Goal: Find specific page/section: Find specific page/section

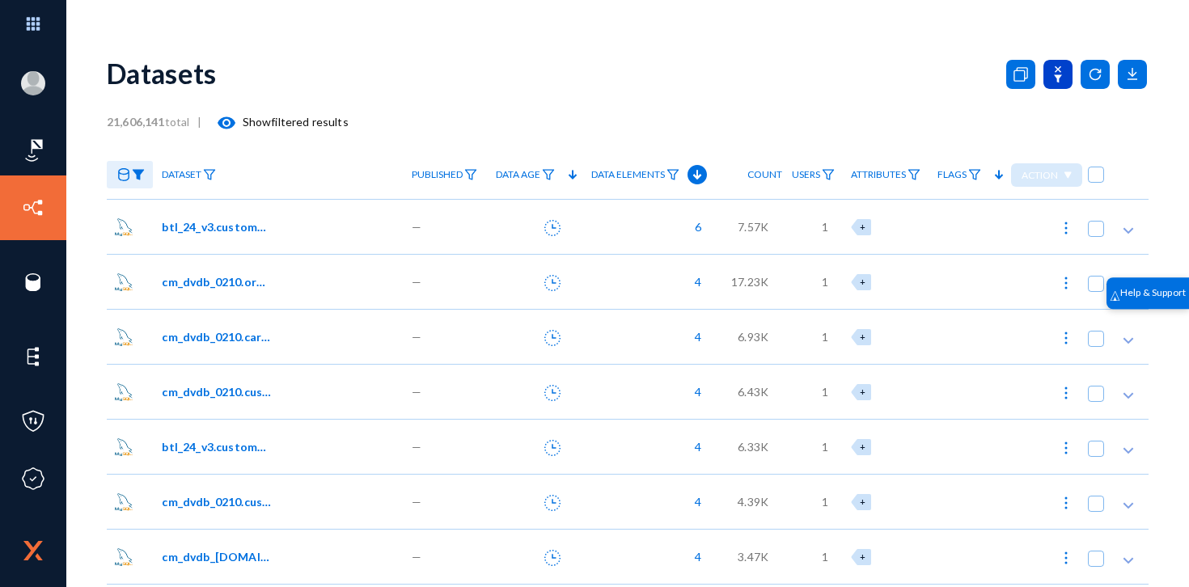
click at [1055, 72] on icon at bounding box center [1057, 74] width 29 height 29
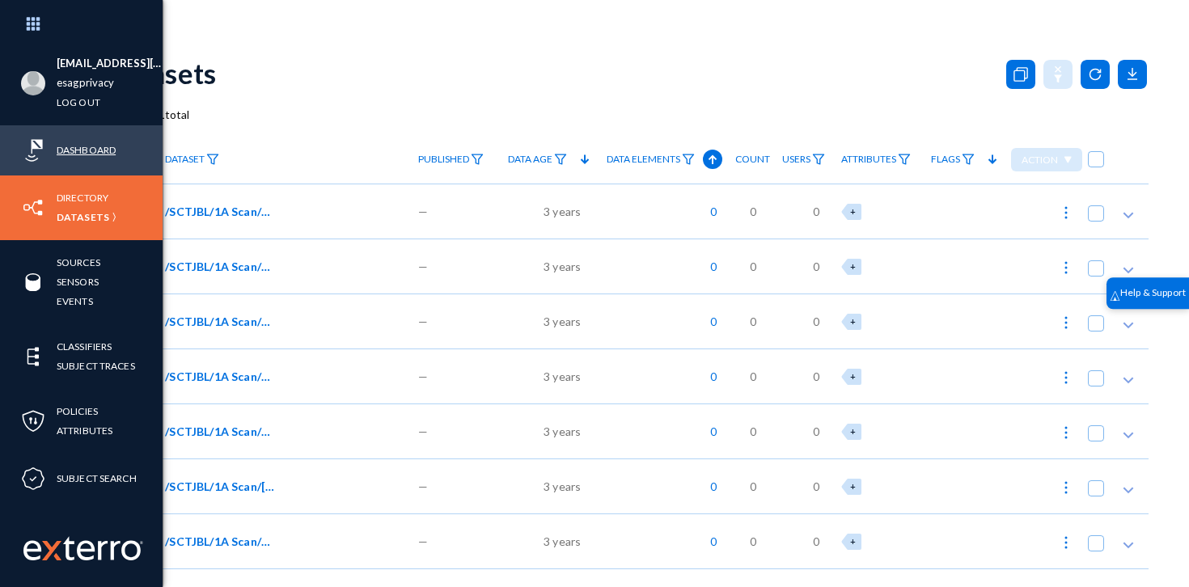
click at [78, 150] on link "Dashboard" at bounding box center [86, 150] width 59 height 19
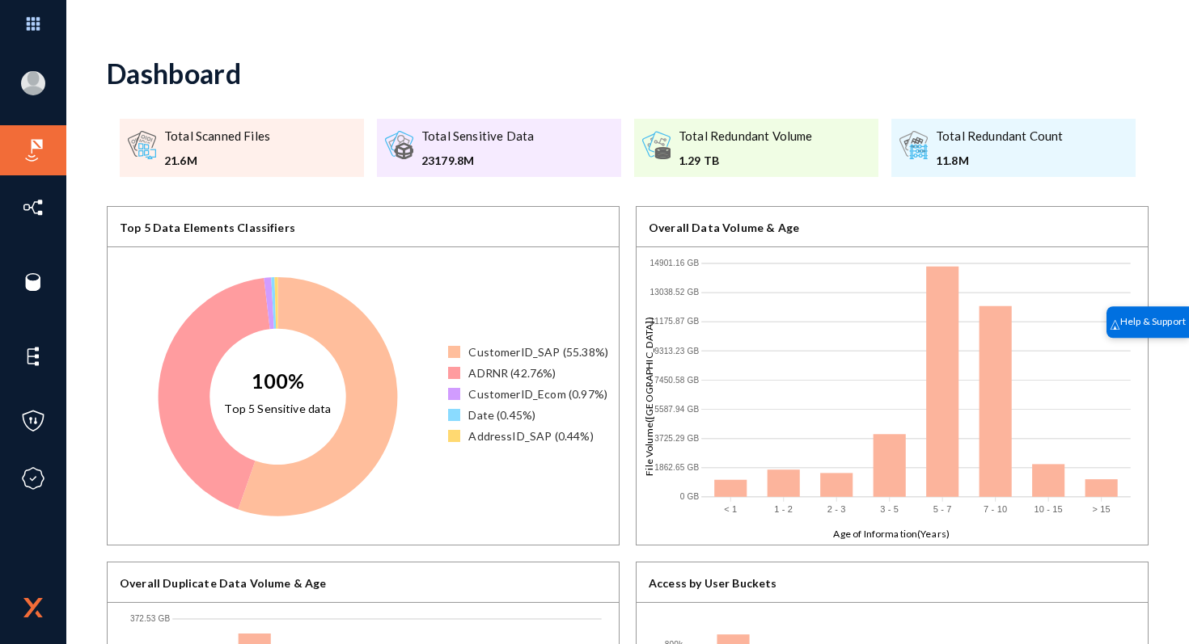
scroll to position [272, 0]
